Goal: Navigation & Orientation: Find specific page/section

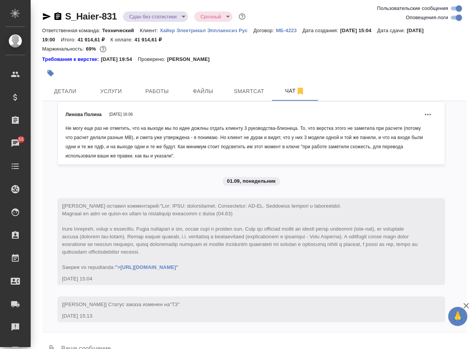
scroll to position [9244, 0]
